Goal: Check status: Check status

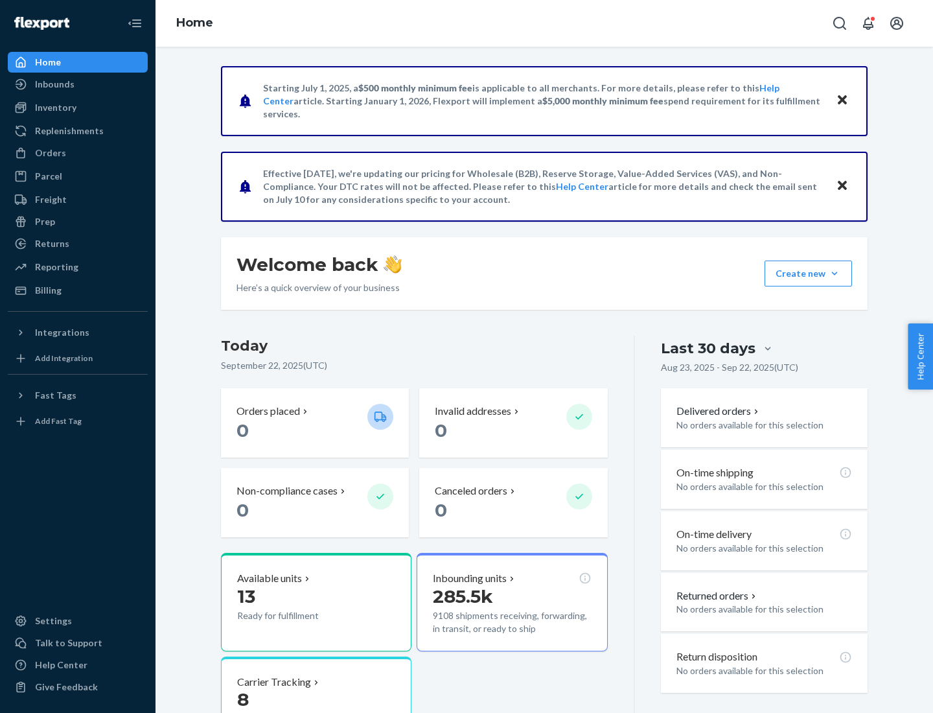
click at [834, 273] on button "Create new Create new inbound Create new order Create new product" at bounding box center [808, 273] width 87 height 26
click at [54, 84] on div "Inbounds" at bounding box center [55, 84] width 40 height 13
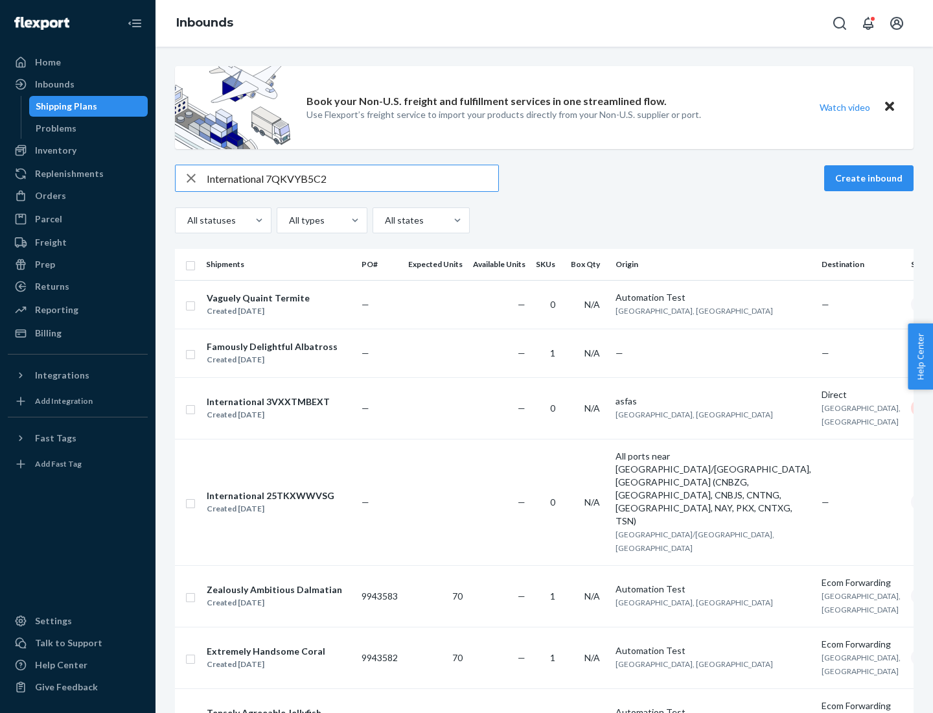
type input "International 7QKVYB5C29"
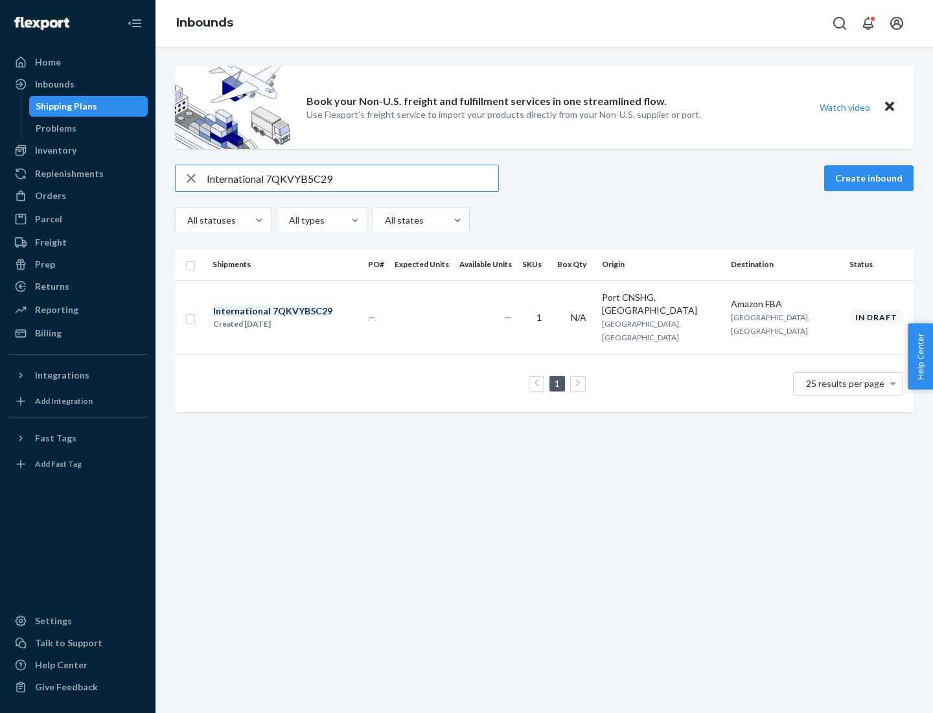
click at [295, 317] on div "Created [DATE]" at bounding box center [272, 323] width 119 height 13
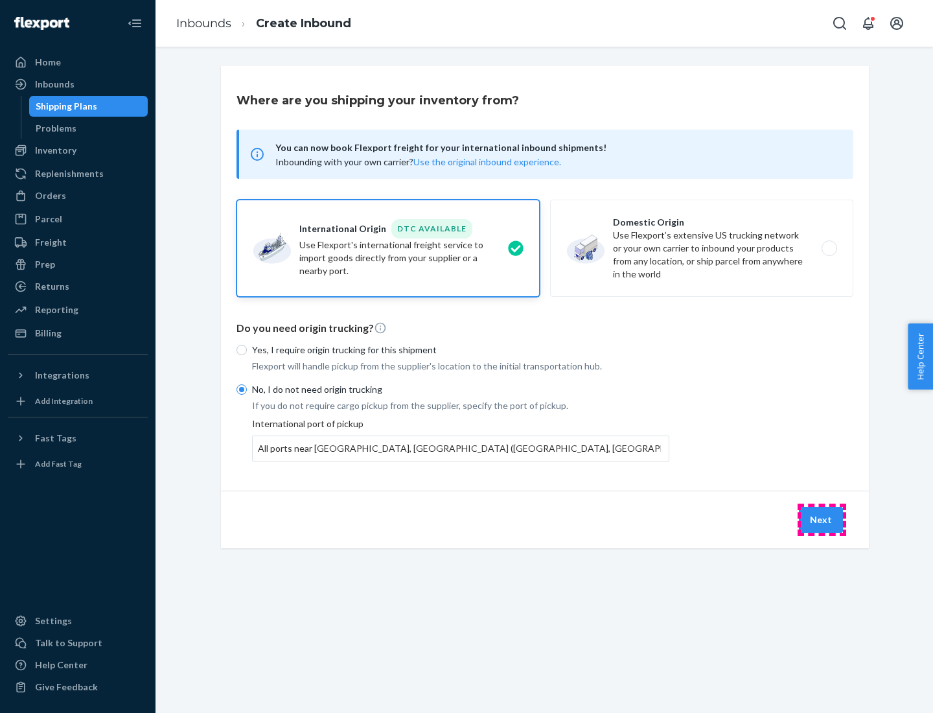
click at [822, 519] on button "Next" at bounding box center [821, 520] width 44 height 26
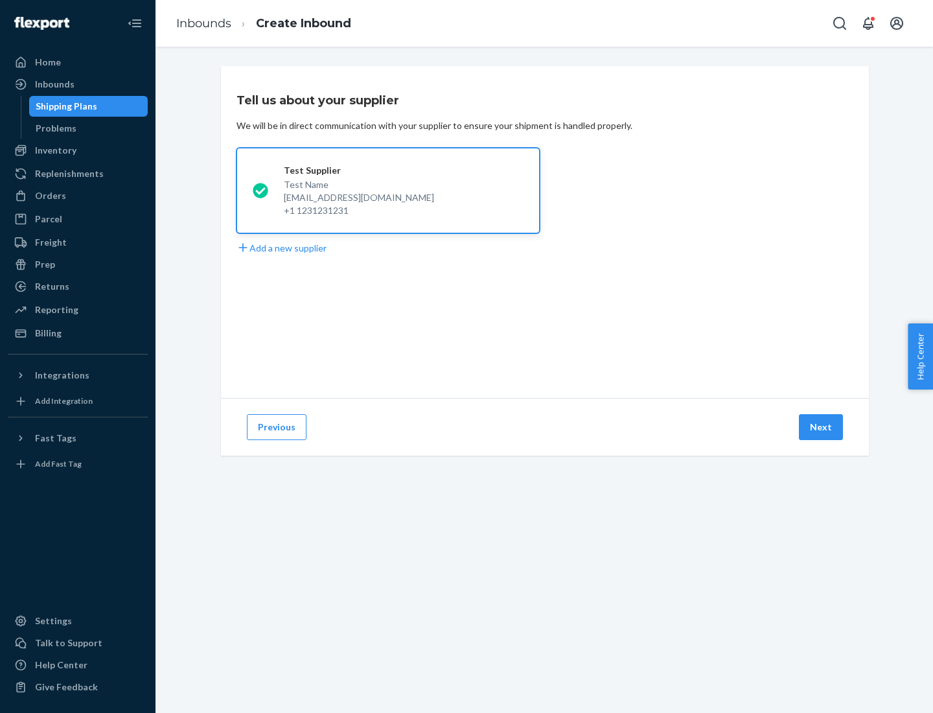
click at [822, 427] on button "Next" at bounding box center [821, 427] width 44 height 26
